Goal: Navigation & Orientation: Understand site structure

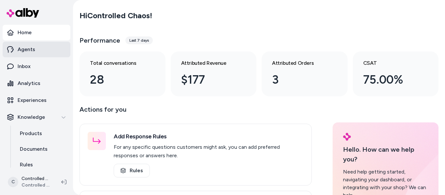
click at [31, 53] on p "Agents" at bounding box center [27, 50] width 18 height 8
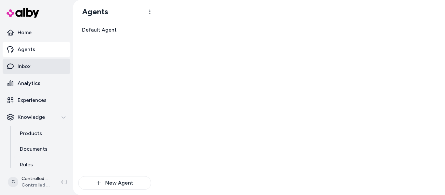
click at [38, 69] on link "Inbox" at bounding box center [37, 67] width 68 height 16
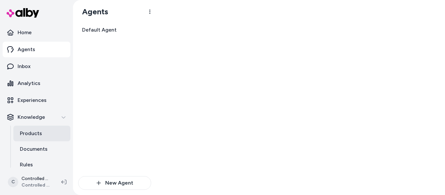
click at [27, 129] on link "Products" at bounding box center [41, 134] width 57 height 16
click at [34, 134] on p "Products" at bounding box center [31, 134] width 22 height 8
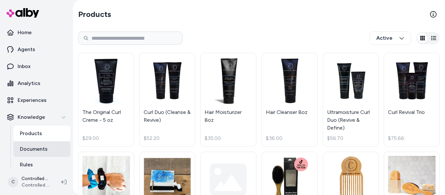
click at [29, 148] on p "Documents" at bounding box center [34, 149] width 28 height 8
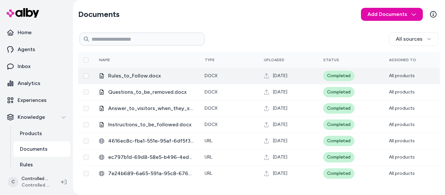
click at [153, 78] on span "Rules_to_Follow.docx" at bounding box center [151, 76] width 86 height 8
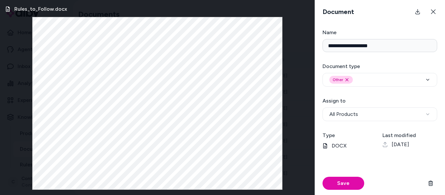
click at [436, 9] on button at bounding box center [433, 11] width 13 height 13
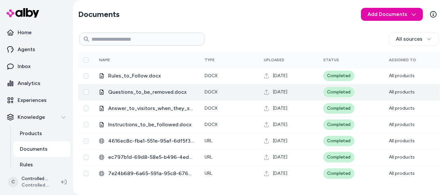
click at [147, 94] on span "Questions_to_be_removed.docx" at bounding box center [151, 92] width 86 height 8
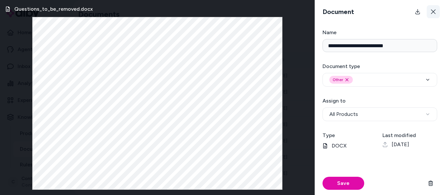
click at [432, 10] on icon at bounding box center [433, 11] width 5 height 5
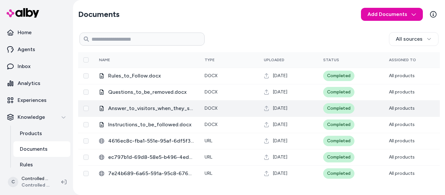
click at [142, 111] on span "Answer_to_visitors_when_they_say_anything_about_customer_support.docx" at bounding box center [151, 109] width 86 height 8
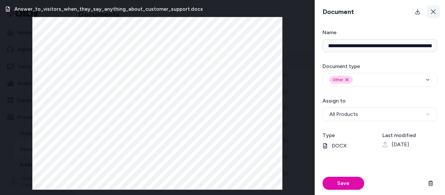
click at [439, 9] on button at bounding box center [433, 11] width 13 height 13
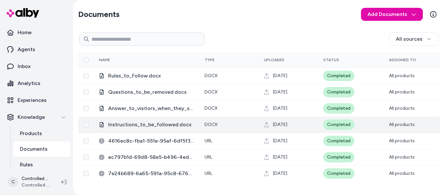
click at [136, 127] on span "Instructions_to_be_followed.docx" at bounding box center [151, 125] width 86 height 8
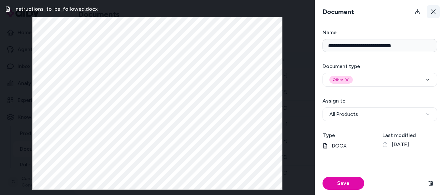
click at [431, 8] on button at bounding box center [433, 11] width 13 height 13
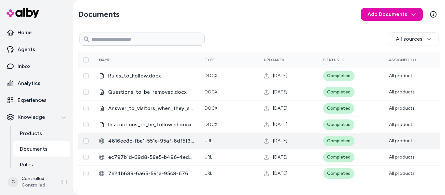
click at [161, 142] on span "4616ec8c-fba1-551e-95af-6df5f3ca6a6e.html" at bounding box center [151, 141] width 86 height 8
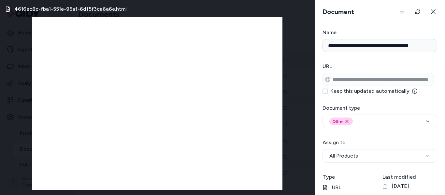
scroll to position [0, 29]
click at [444, 79] on form "**********" at bounding box center [380, 112] width 130 height 166
click at [418, 102] on form "**********" at bounding box center [380, 112] width 130 height 166
click at [434, 13] on icon at bounding box center [433, 11] width 5 height 5
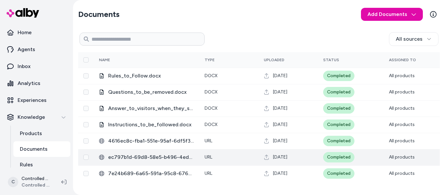
click at [149, 159] on span "ec797b1d-69d8-58e5-b496-4ed345d05fb5.html" at bounding box center [151, 157] width 86 height 8
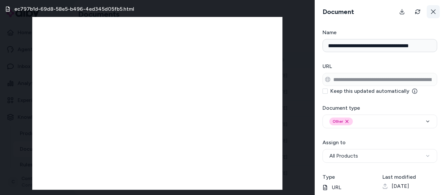
click at [431, 11] on icon at bounding box center [433, 11] width 5 height 5
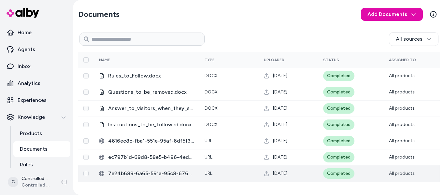
click at [139, 173] on span "7e24b689-6a65-591a-95c8-676aa0c0687a.html" at bounding box center [151, 174] width 86 height 8
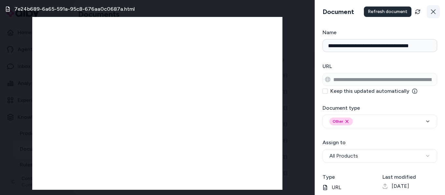
click at [431, 9] on icon at bounding box center [433, 11] width 5 height 5
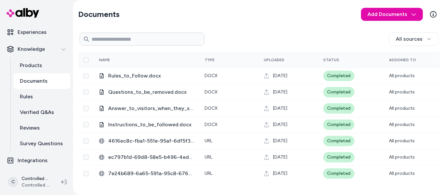
scroll to position [69, 0]
click at [39, 97] on link "Rules" at bounding box center [41, 96] width 57 height 16
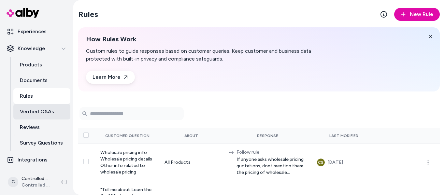
click at [37, 110] on p "Verified Q&As" at bounding box center [37, 112] width 34 height 8
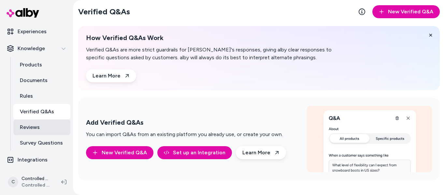
click at [37, 125] on p "Reviews" at bounding box center [30, 127] width 20 height 8
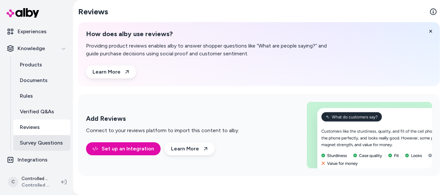
click at [41, 140] on p "Survey Questions" at bounding box center [41, 143] width 43 height 8
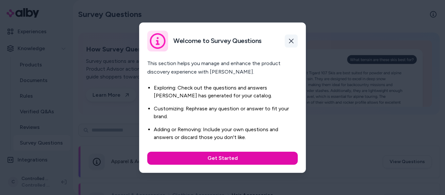
click at [293, 40] on icon "button" at bounding box center [291, 40] width 5 height 5
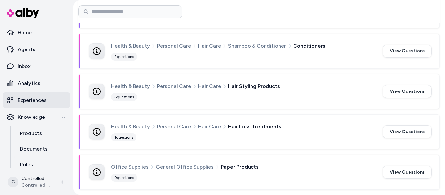
click at [24, 103] on p "Experiences" at bounding box center [32, 100] width 29 height 8
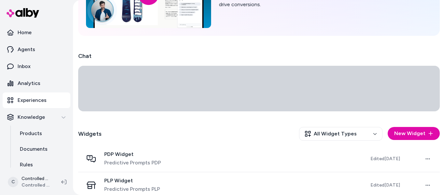
scroll to position [82, 0]
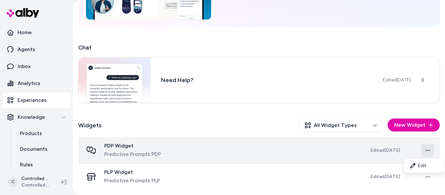
click at [421, 151] on html "Home Agents Inbox Analytics Experiences Knowledge Products Documents Rules Veri…" at bounding box center [222, 97] width 445 height 195
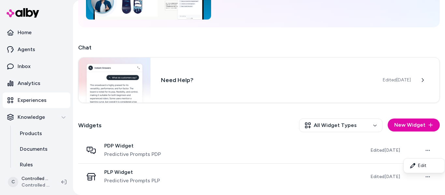
click at [424, 150] on html "Home Agents Inbox Analytics Experiences Knowledge Products Documents Rules Veri…" at bounding box center [222, 97] width 445 height 195
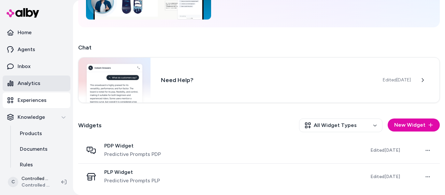
click at [25, 83] on p "Analytics" at bounding box center [29, 83] width 23 height 8
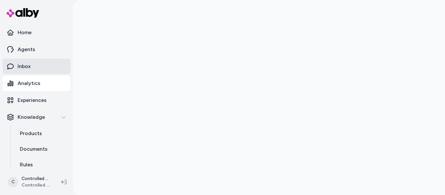
click at [31, 63] on link "Inbox" at bounding box center [37, 67] width 68 height 16
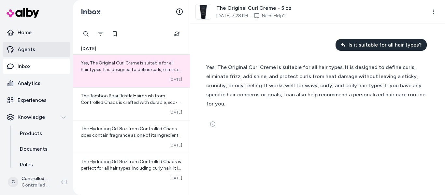
click at [34, 50] on p "Agents" at bounding box center [27, 50] width 18 height 8
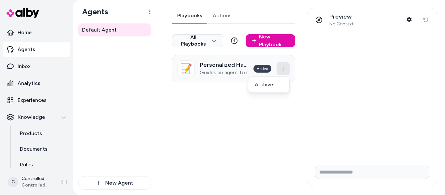
click at [284, 68] on html "Home Agents Inbox Analytics Experiences Knowledge Products Documents Rules Veri…" at bounding box center [222, 97] width 445 height 195
click at [218, 64] on h3 "Personalized Hair Care Routine Recommendation" at bounding box center [224, 65] width 49 height 7
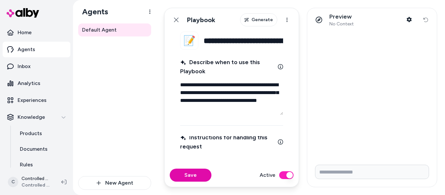
click at [131, 104] on div "Default Agent" at bounding box center [114, 99] width 73 height 153
click at [178, 17] on icon at bounding box center [176, 19] width 5 height 5
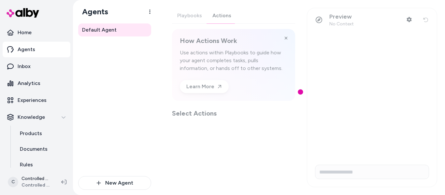
click at [216, 20] on div "Playbooks Actions How Actions Work Use actions within Playbooks to guide how yo…" at bounding box center [233, 63] width 123 height 110
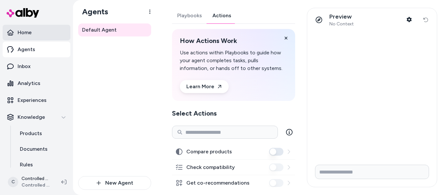
click at [27, 35] on p "Home" at bounding box center [25, 33] width 14 height 8
